Goal: Task Accomplishment & Management: Use online tool/utility

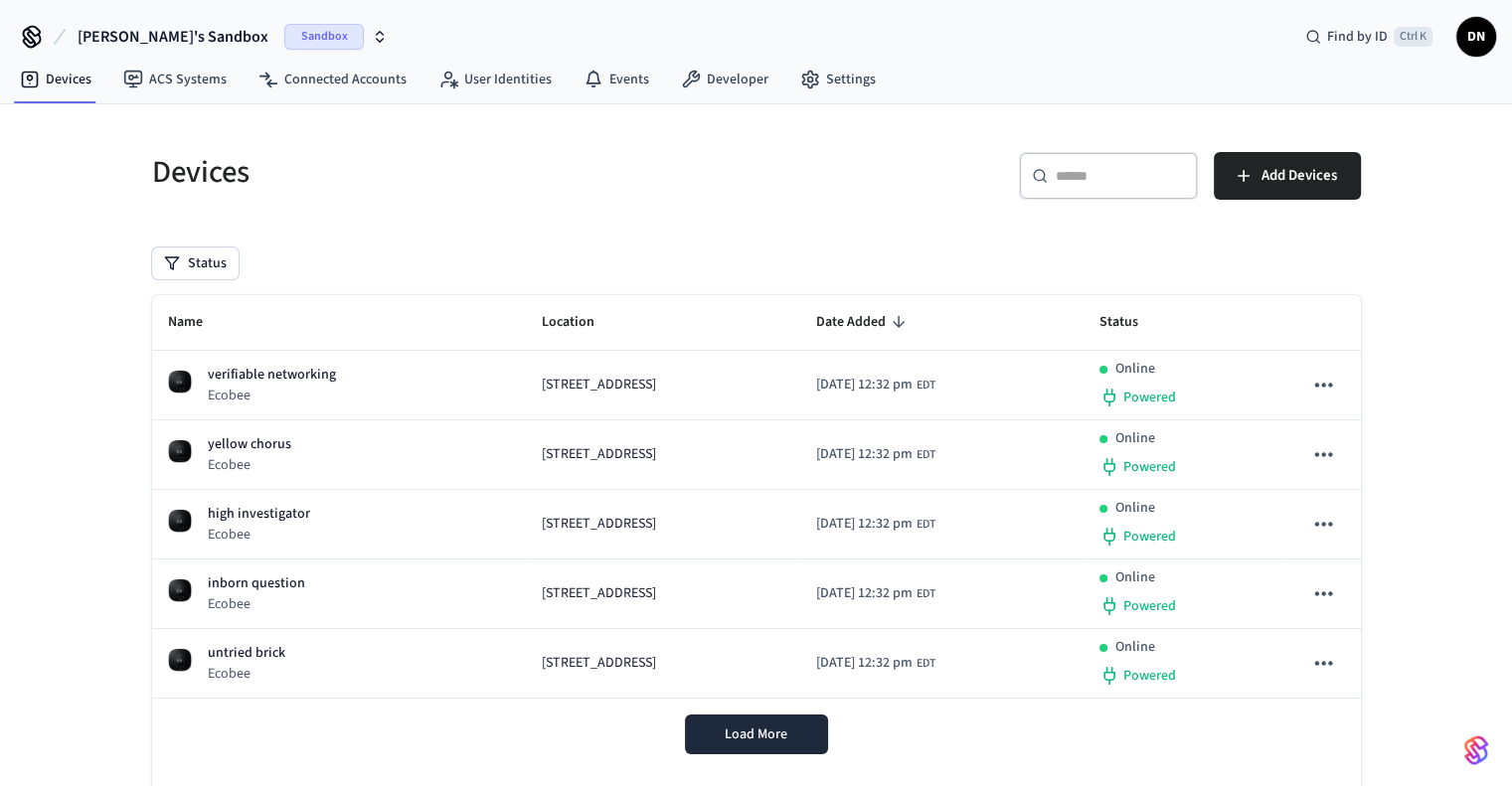
click at [377, 35] on icon "button" at bounding box center [380, 33] width 7 height 3
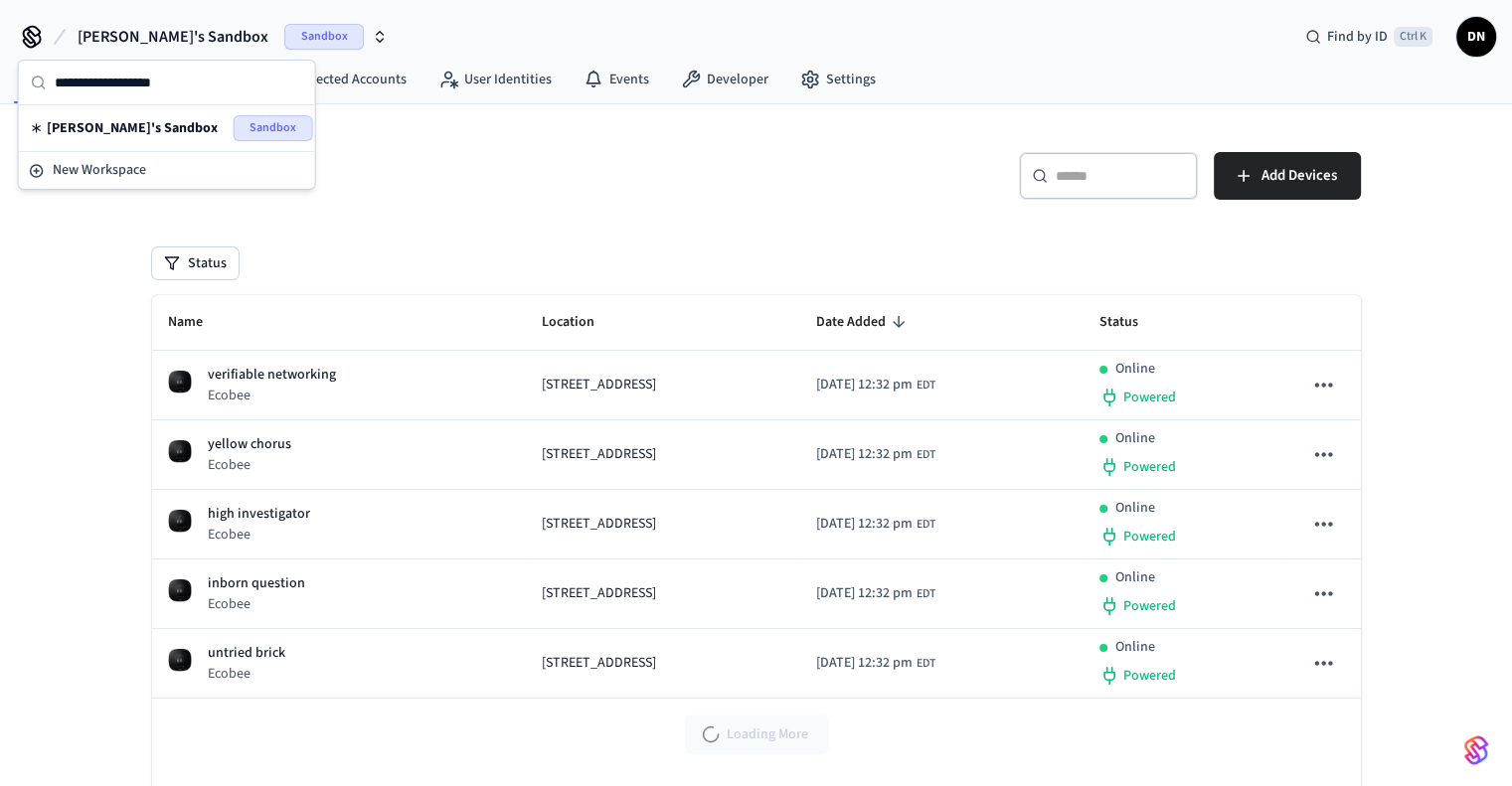
click at [257, 123] on span "Sandbox" at bounding box center [274, 128] width 80 height 26
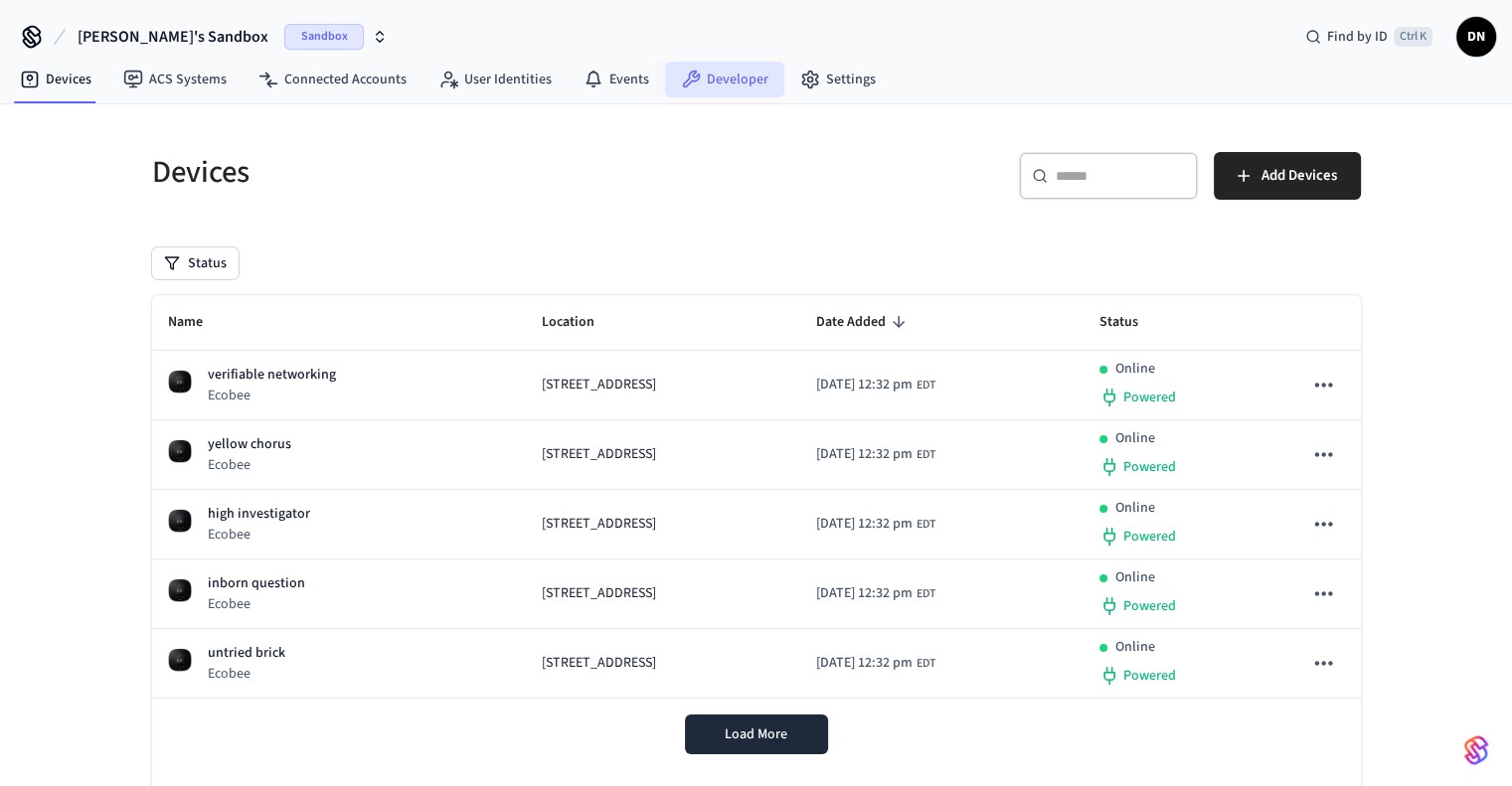
click at [726, 80] on link "Developer" at bounding box center [725, 80] width 119 height 36
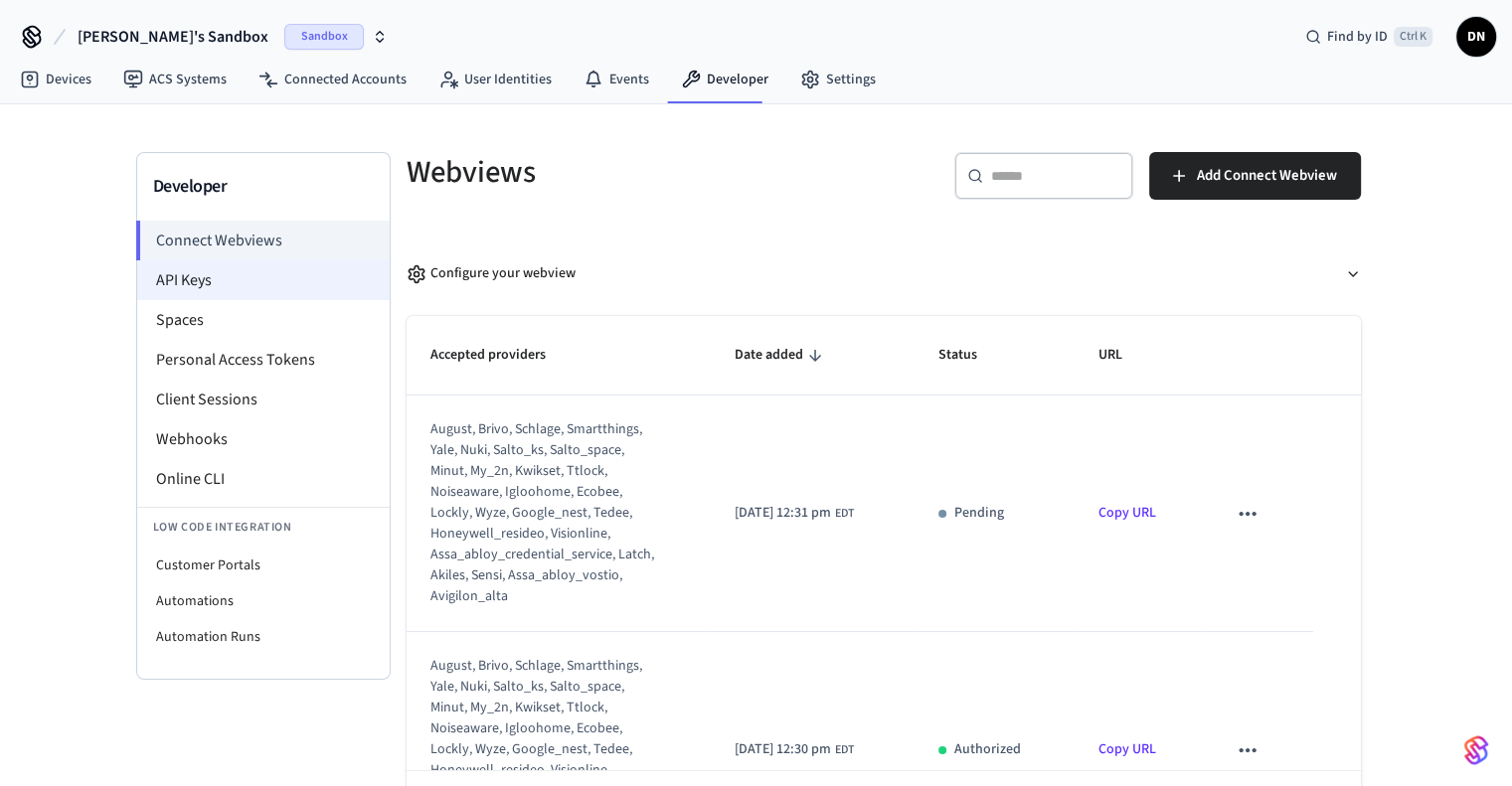
click at [259, 282] on li "API Keys" at bounding box center [264, 281] width 253 height 40
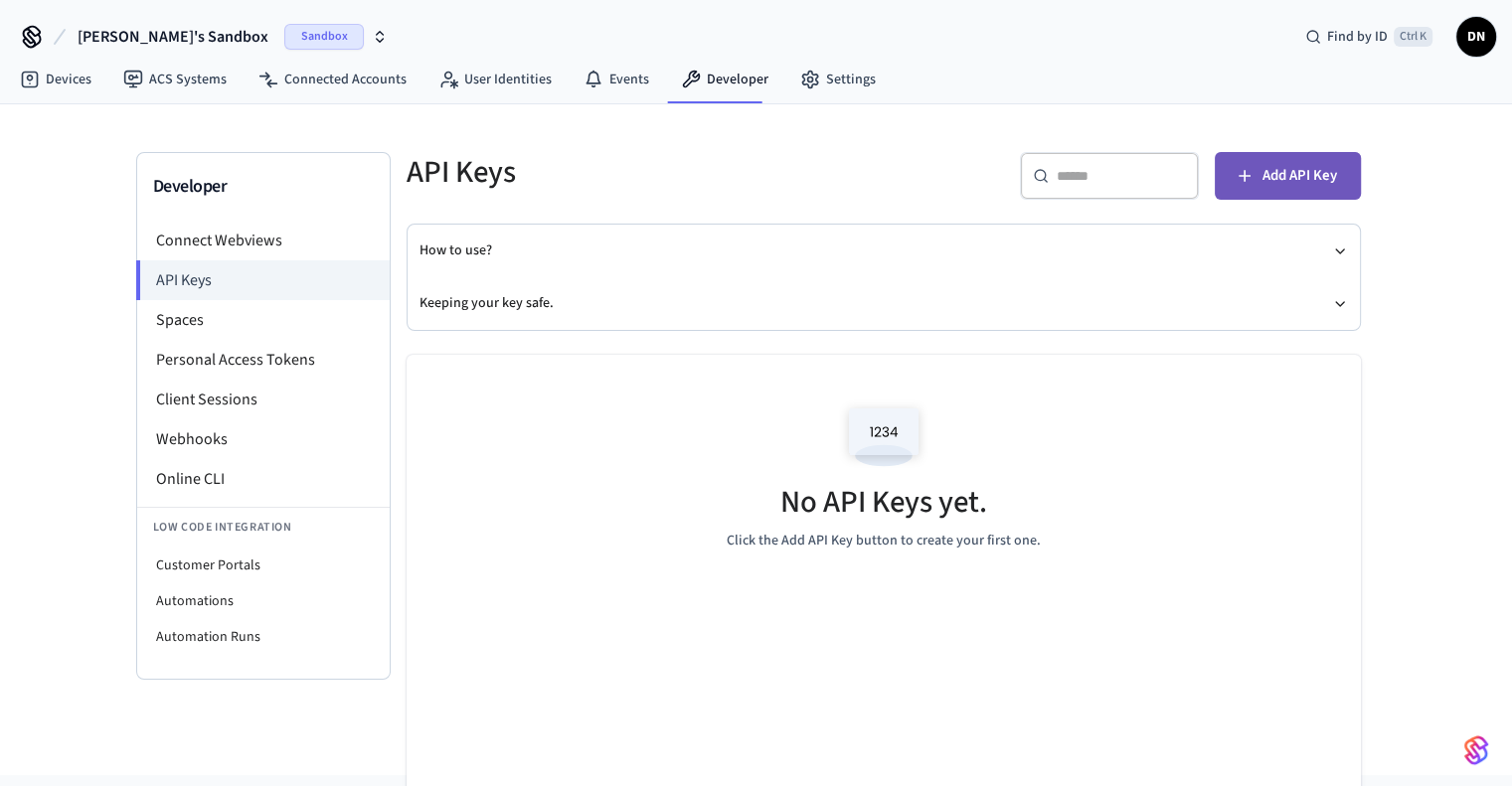
click at [1289, 180] on span "Add API Key" at bounding box center [1299, 176] width 75 height 26
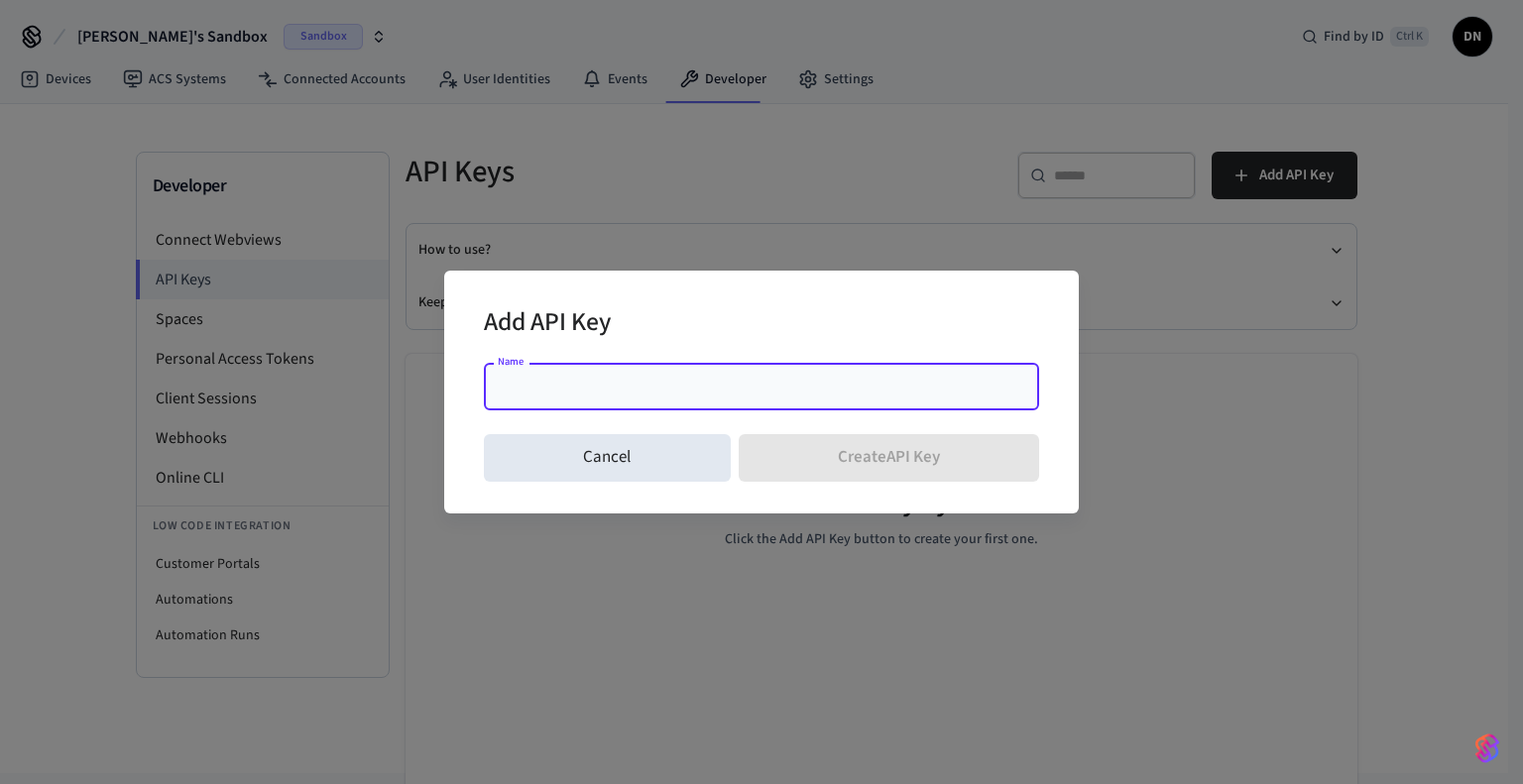
click at [655, 395] on input "Name" at bounding box center [761, 387] width 531 height 20
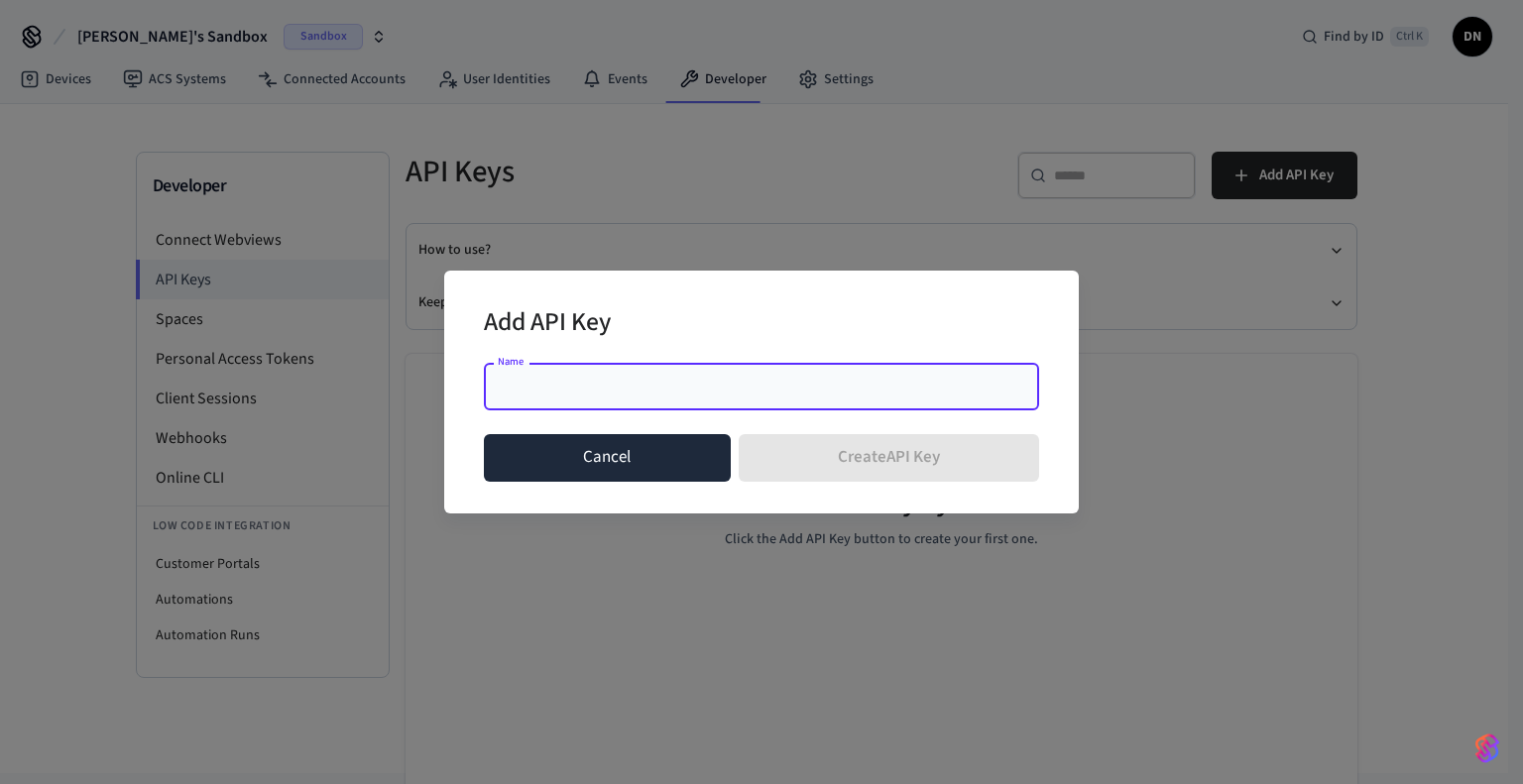
click at [562, 463] on button "Cancel" at bounding box center [607, 457] width 247 height 48
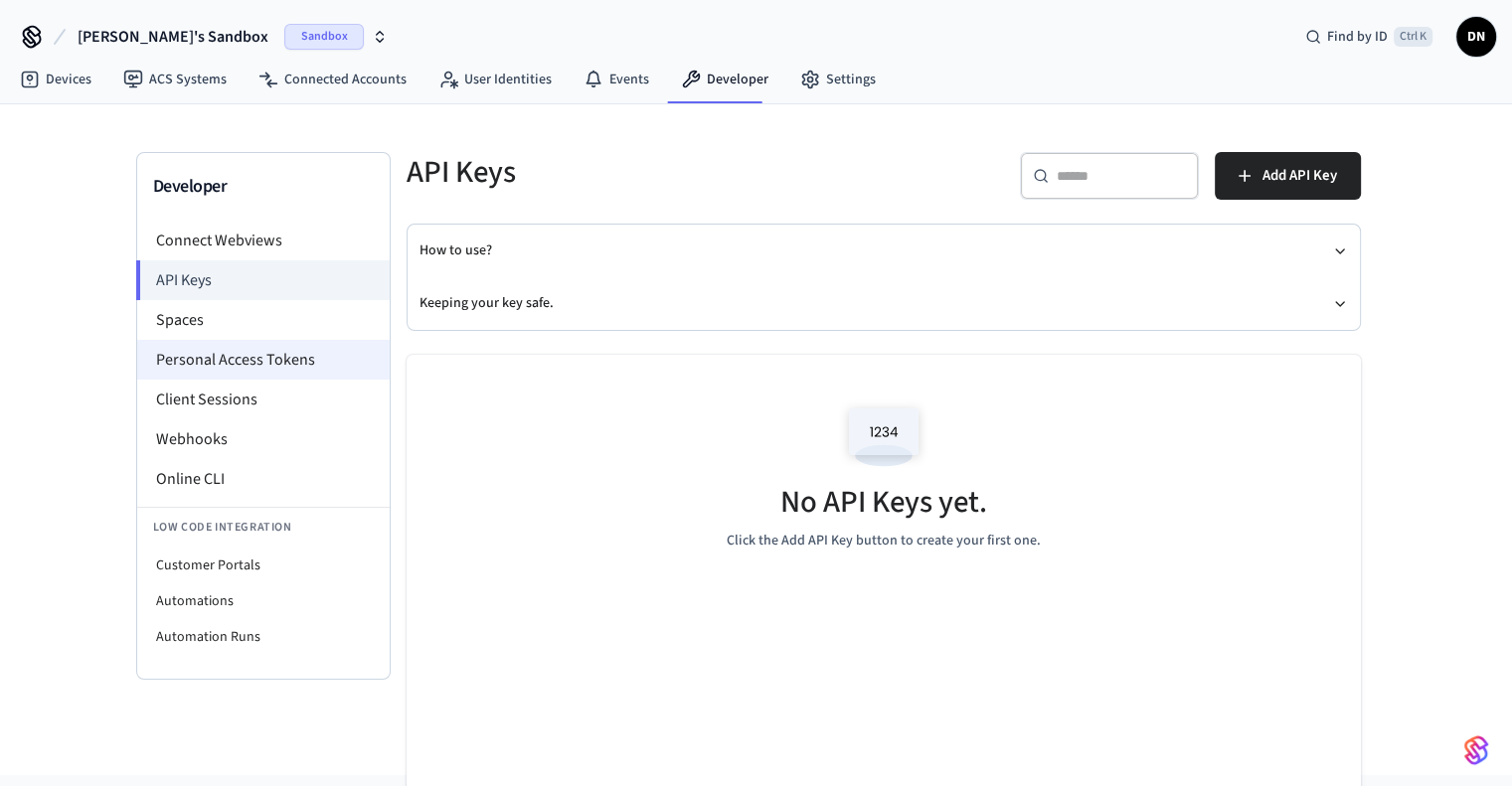
click at [258, 357] on li "Personal Access Tokens" at bounding box center [264, 360] width 253 height 40
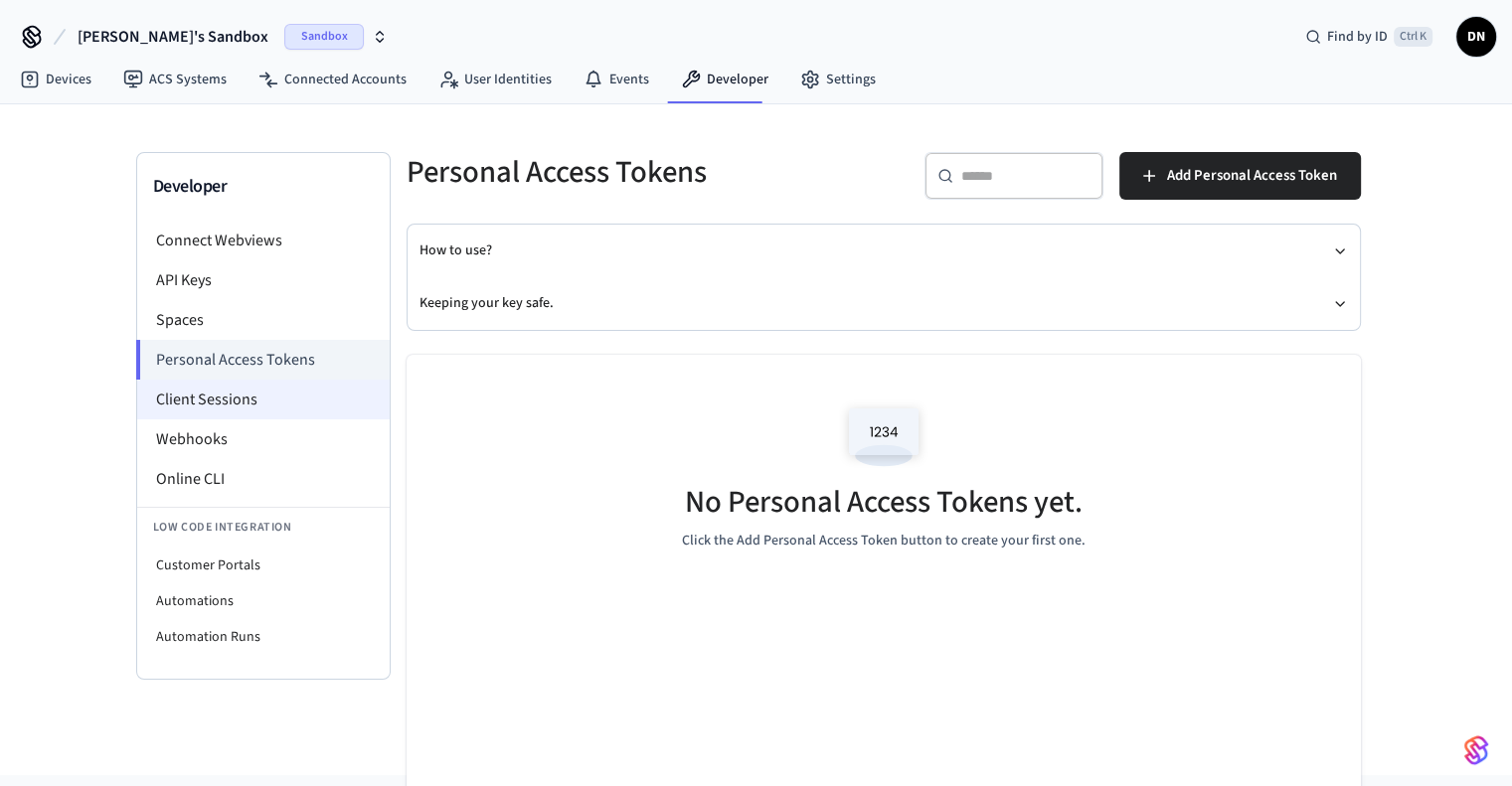
click at [268, 406] on li "Client Sessions" at bounding box center [264, 400] width 253 height 40
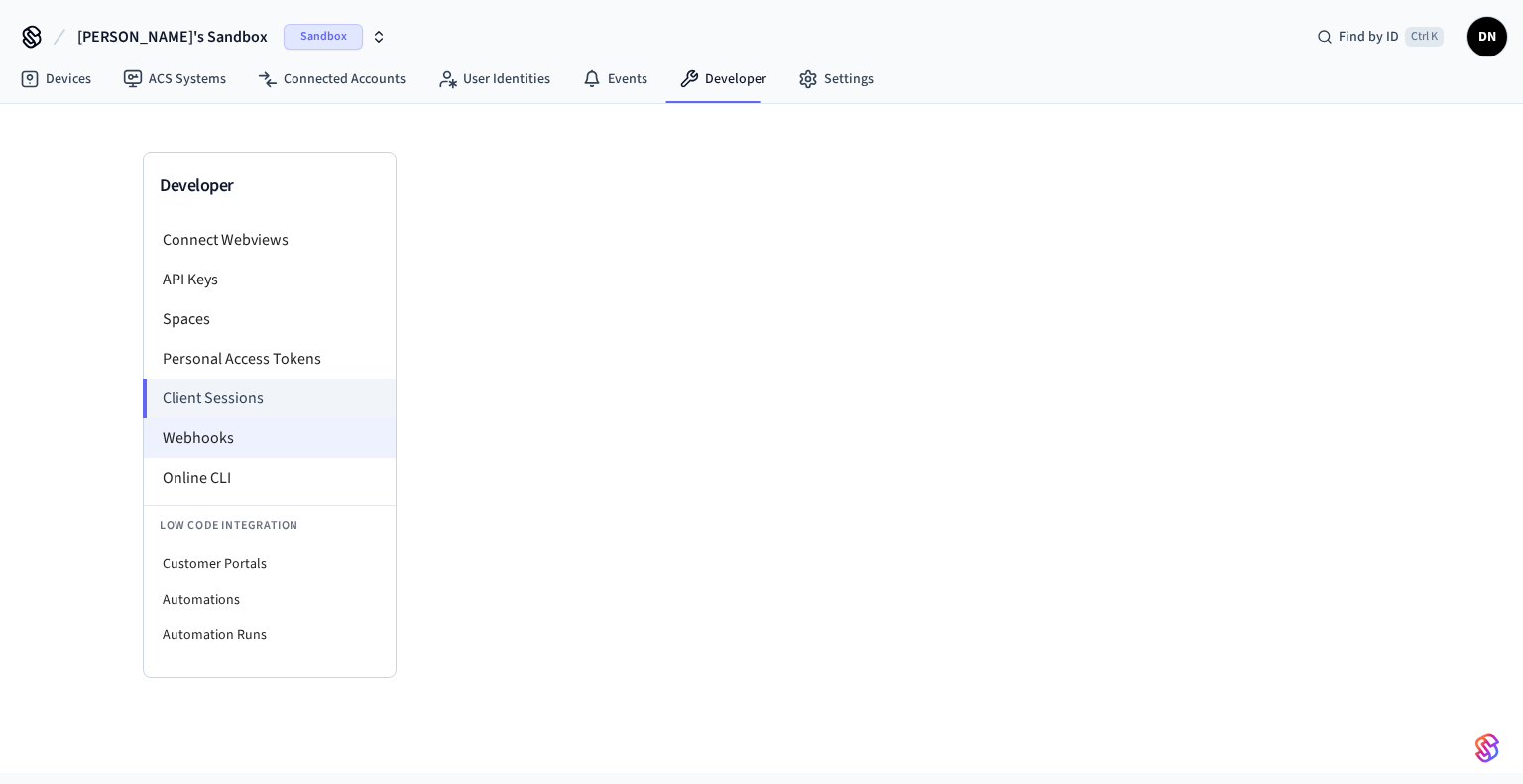
click at [262, 439] on li "Webhooks" at bounding box center [270, 438] width 252 height 40
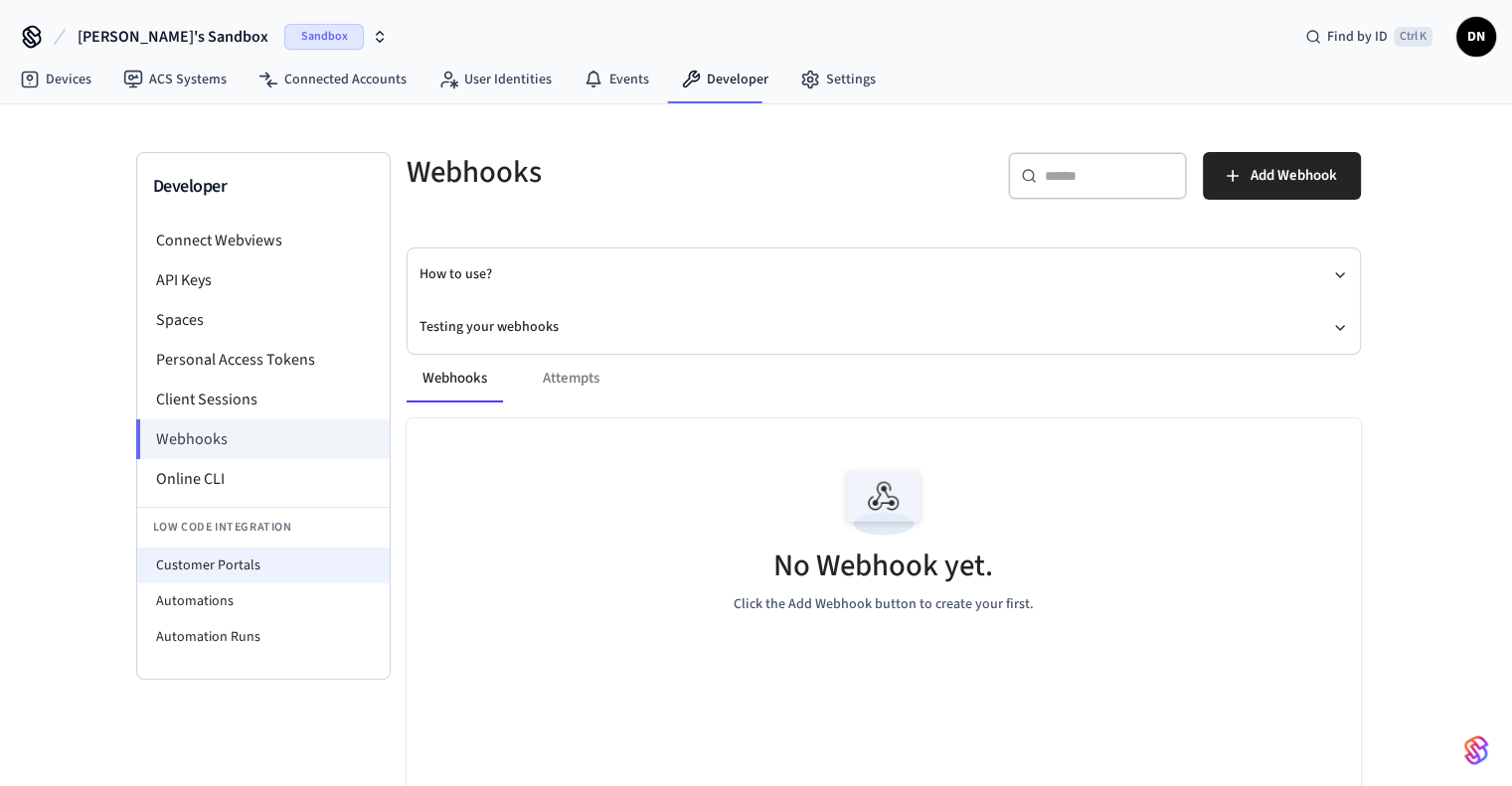
click at [263, 561] on li "Customer Portals" at bounding box center [264, 565] width 253 height 36
select select "**********"
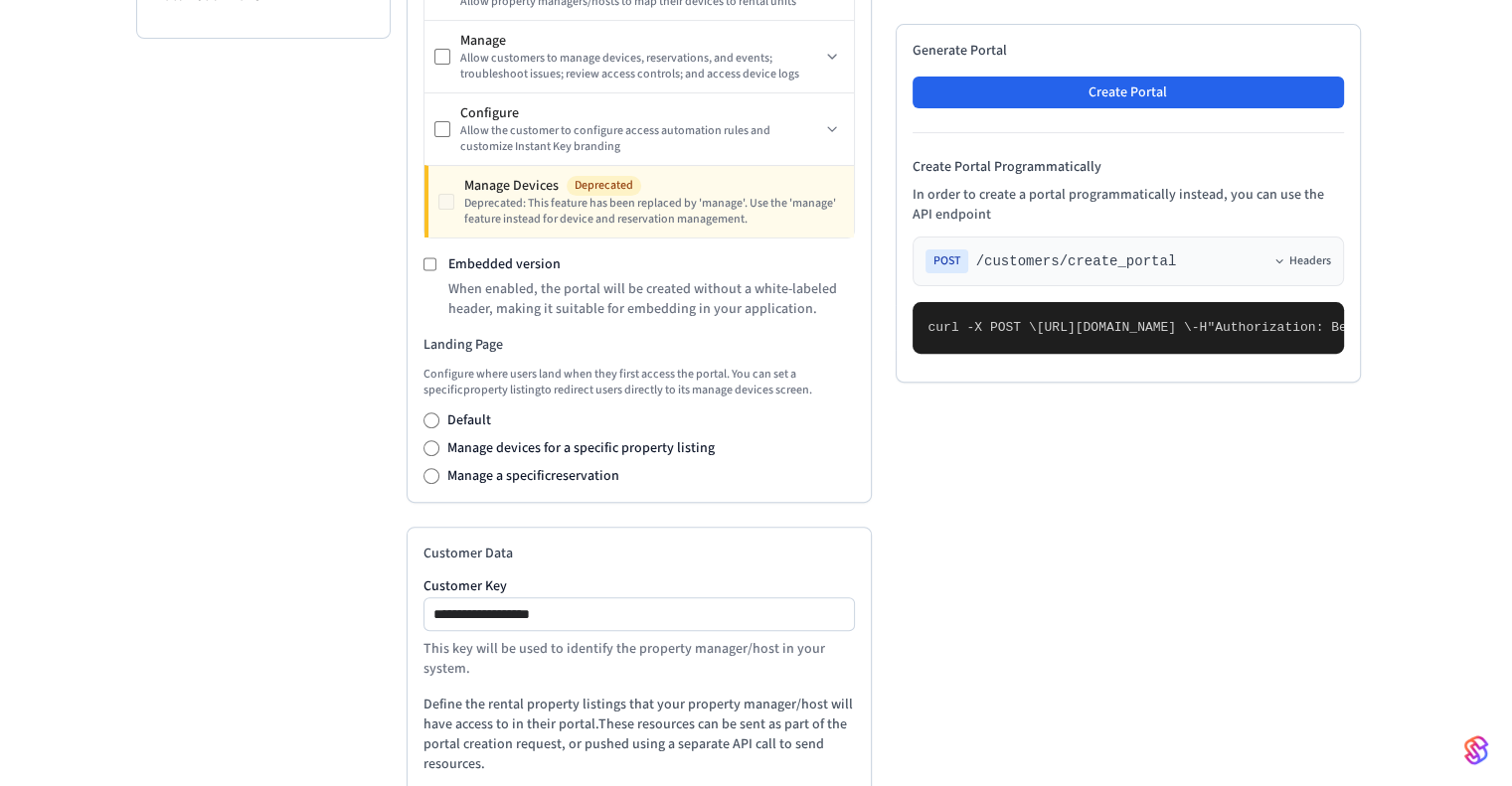
scroll to position [397, 0]
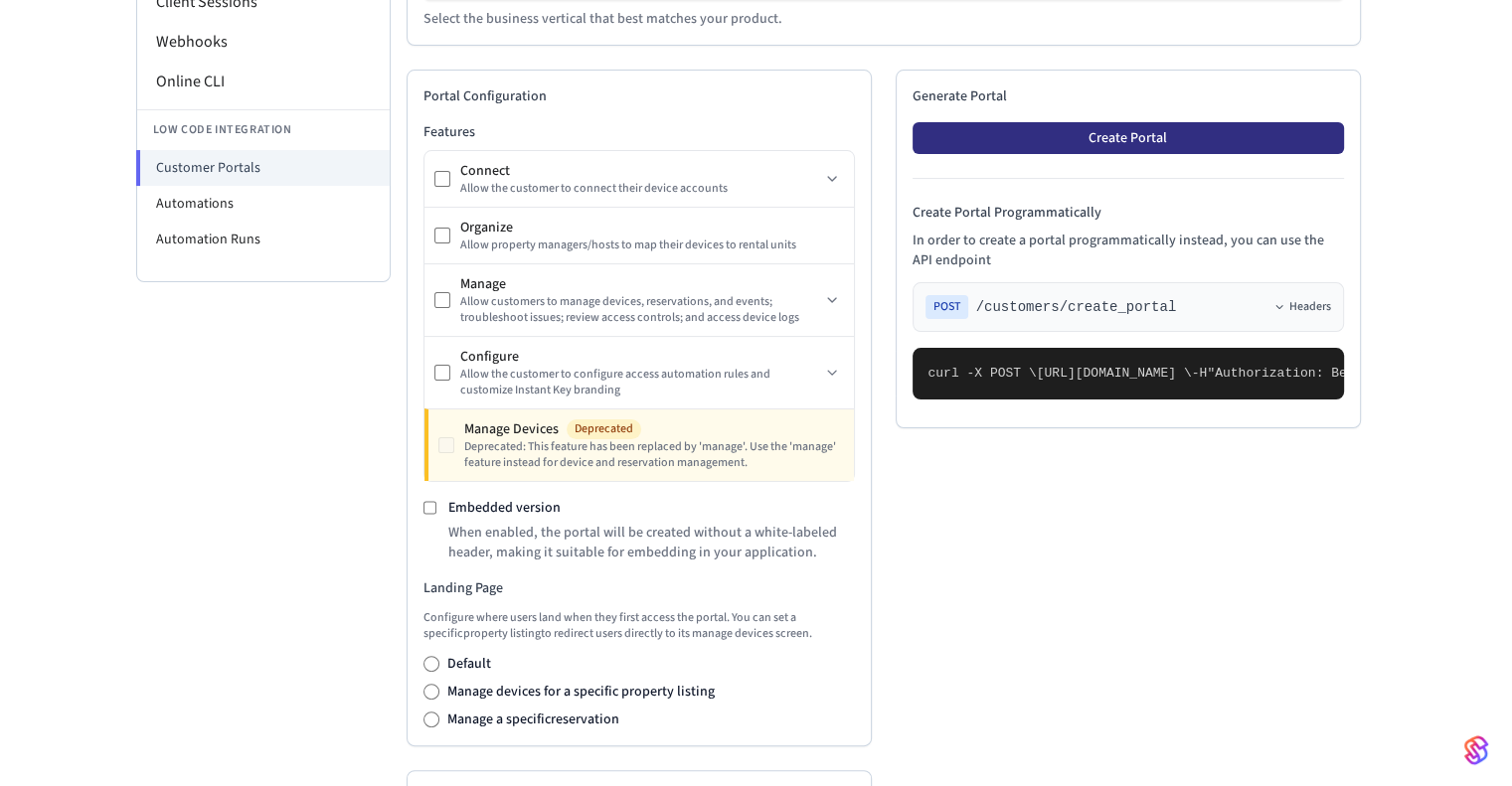
click at [1126, 147] on button "Create Portal" at bounding box center [1128, 138] width 431 height 32
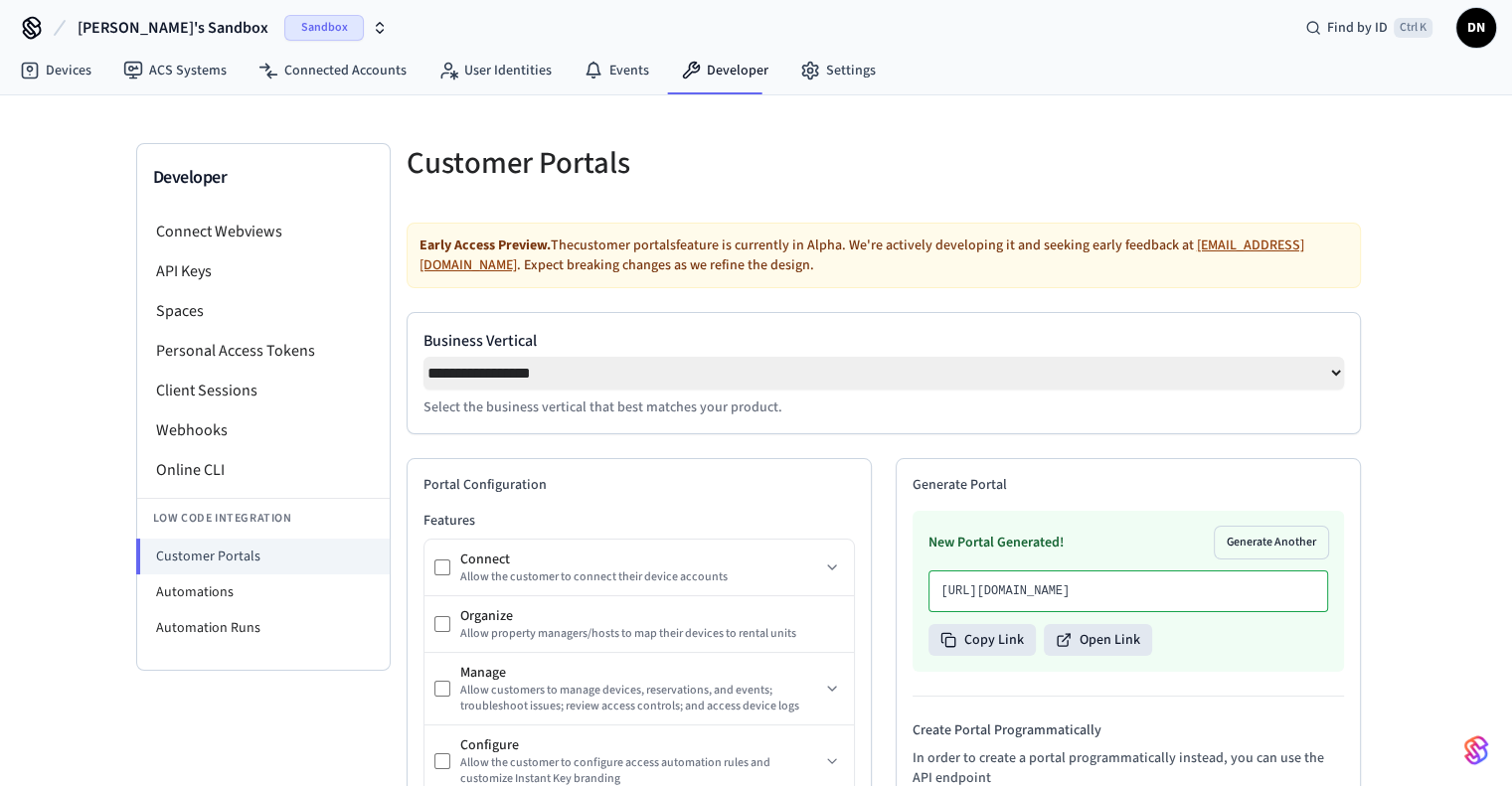
scroll to position [0, 0]
